Goal: Check status

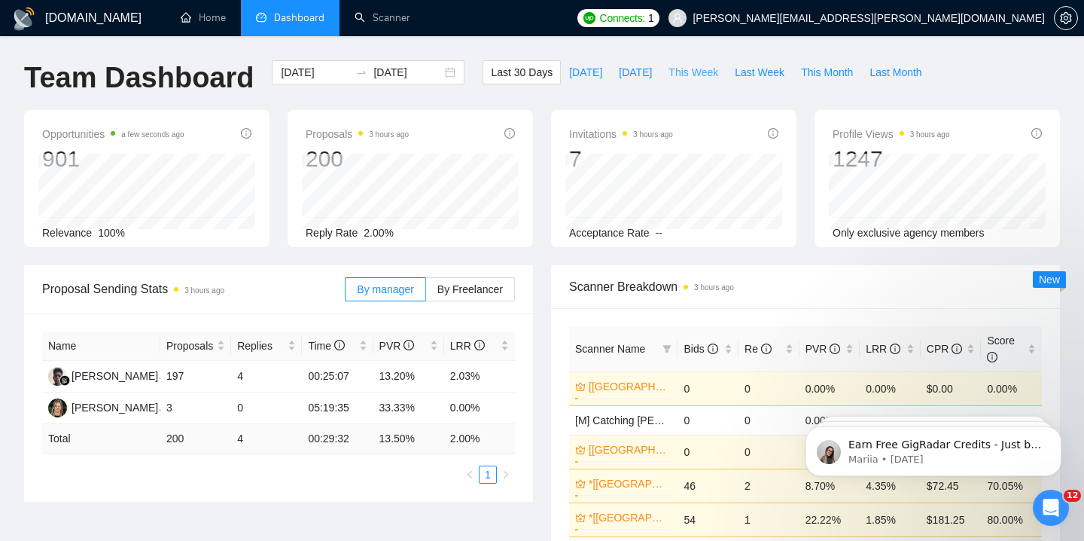
click at [697, 75] on span "This Week" at bounding box center [694, 72] width 50 height 17
type input "[DATE]"
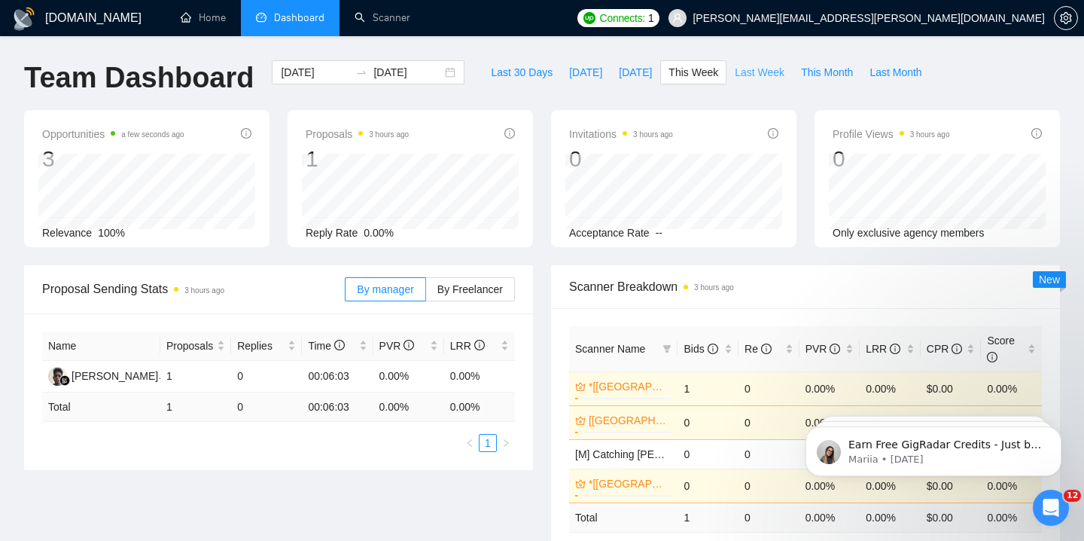
click at [746, 68] on span "Last Week" at bounding box center [760, 72] width 50 height 17
type input "[DATE]"
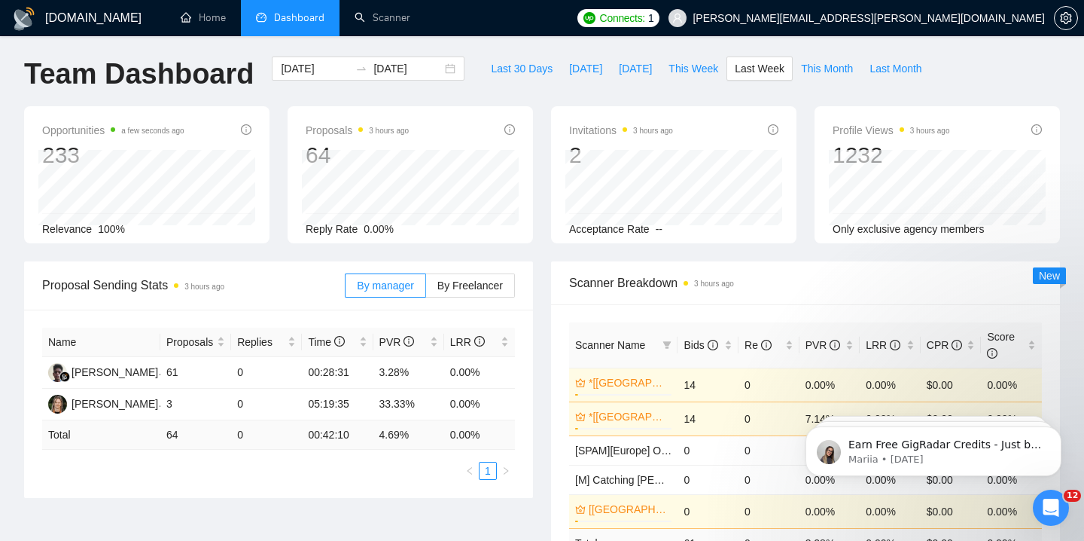
scroll to position [5, 0]
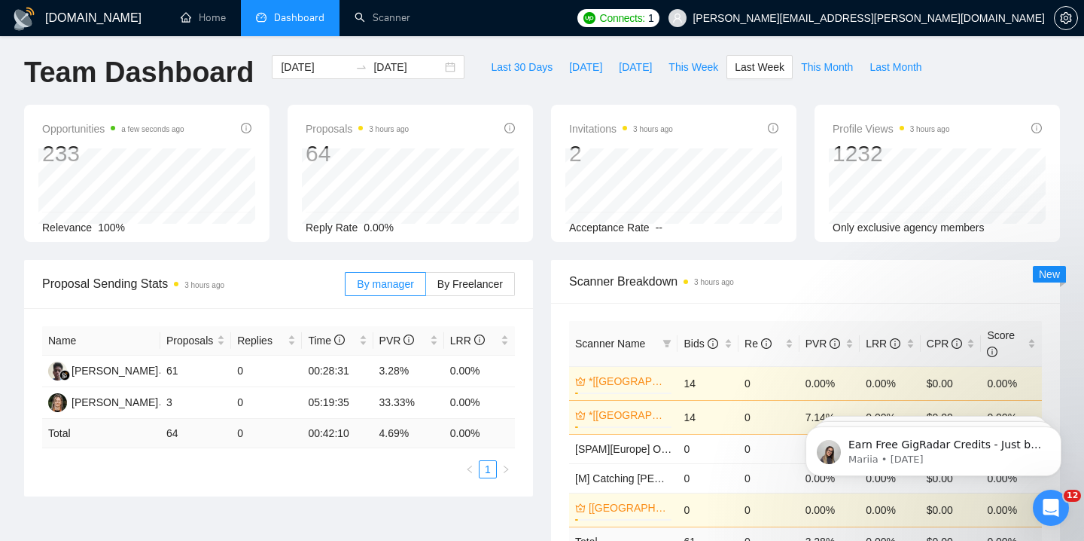
click at [1030, 126] on div "Profile Views 3 hours ago 1232" at bounding box center [937, 144] width 209 height 48
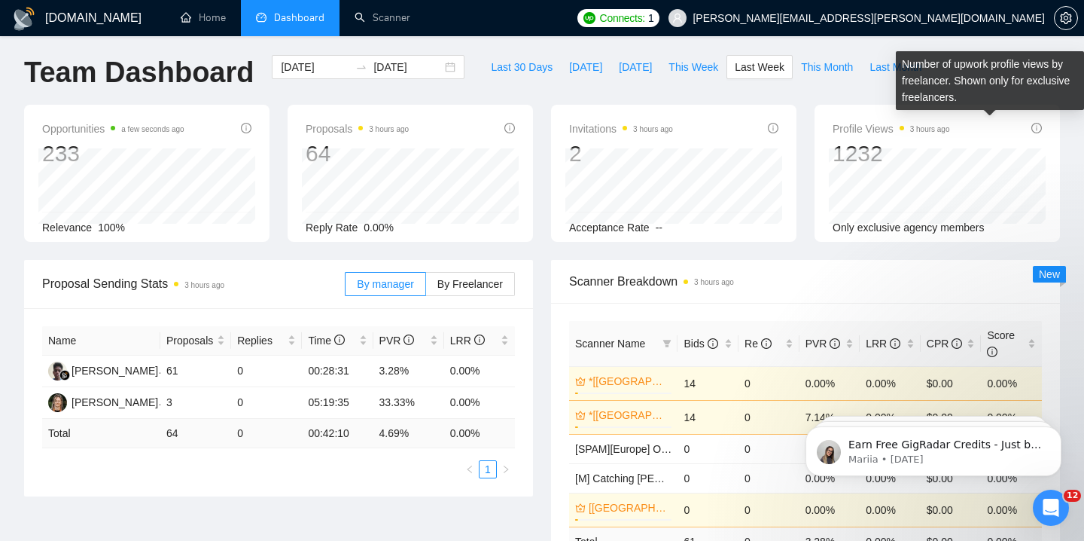
click at [1036, 125] on icon "info-circle" at bounding box center [1037, 128] width 11 height 11
